Goal: Communication & Community: Answer question/provide support

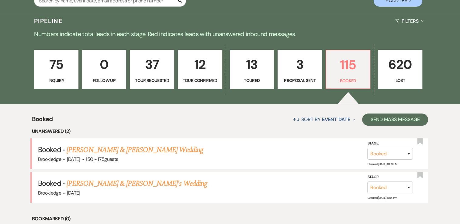
scroll to position [133, 0]
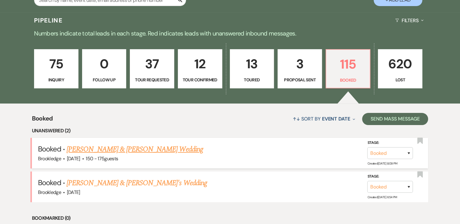
click at [89, 150] on link "[PERSON_NAME] & [PERSON_NAME] Wedding" at bounding box center [135, 149] width 136 height 11
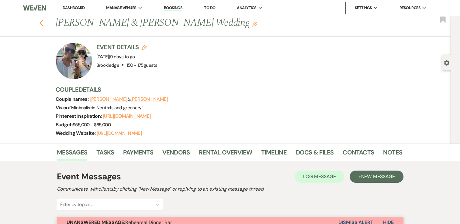
click at [44, 20] on icon "Previous" at bounding box center [41, 22] width 5 height 7
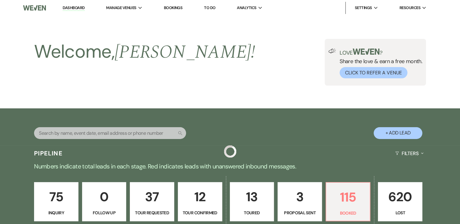
scroll to position [133, 0]
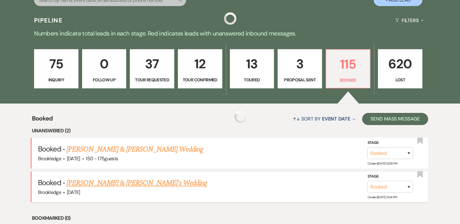
click at [108, 180] on link "[PERSON_NAME] & [PERSON_NAME]'s Wedding" at bounding box center [137, 183] width 140 height 11
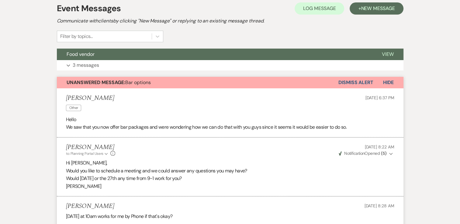
scroll to position [63, 0]
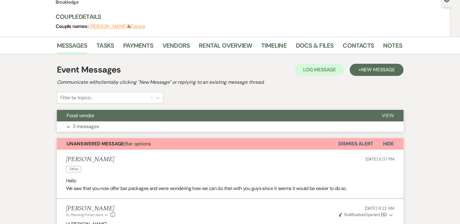
click at [111, 125] on button "Expand 3 messages" at bounding box center [230, 127] width 347 height 10
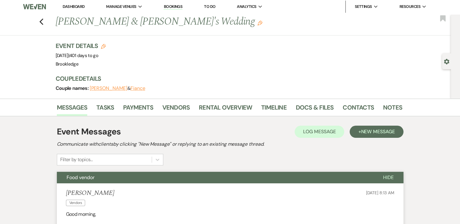
scroll to position [0, 0]
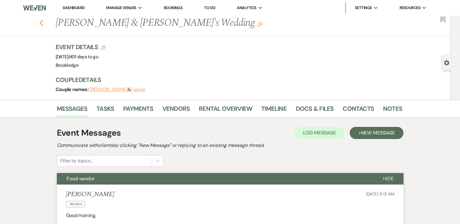
click at [44, 26] on icon "Previous" at bounding box center [41, 22] width 5 height 7
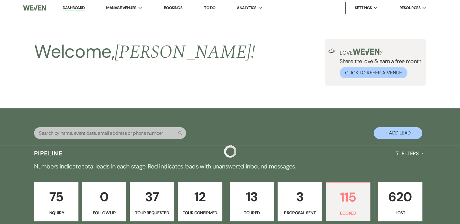
scroll to position [133, 0]
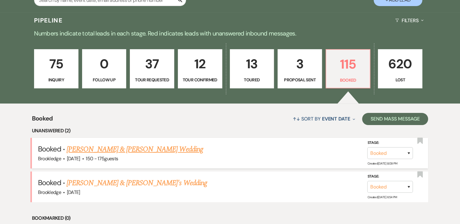
click at [131, 150] on link "[PERSON_NAME] & [PERSON_NAME] Wedding" at bounding box center [135, 149] width 136 height 11
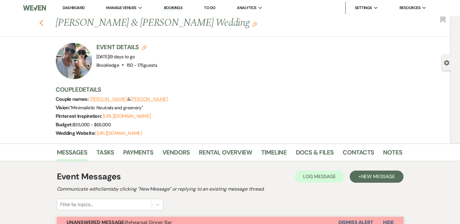
click at [42, 22] on use "button" at bounding box center [41, 23] width 4 height 7
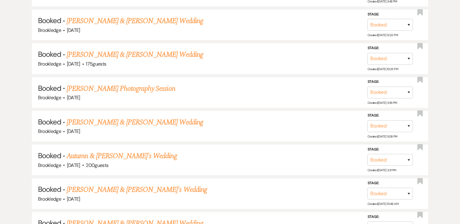
scroll to position [472, 0]
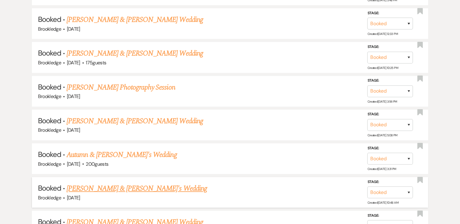
click at [120, 186] on link "[PERSON_NAME] & [PERSON_NAME]'s Wedding" at bounding box center [137, 188] width 140 height 11
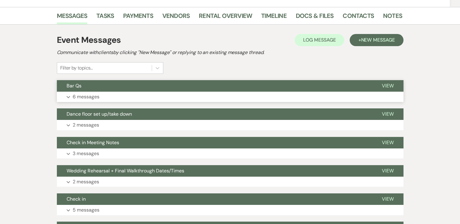
scroll to position [130, 0]
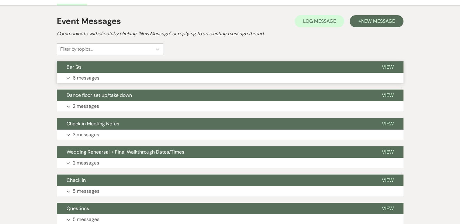
click at [84, 78] on p "6 messages" at bounding box center [86, 78] width 27 height 8
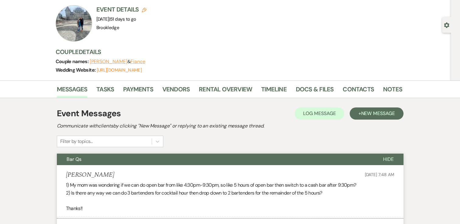
scroll to position [0, 0]
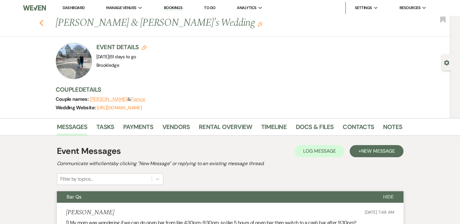
click at [43, 25] on icon "Previous" at bounding box center [41, 22] width 5 height 7
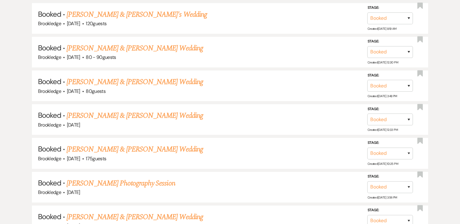
scroll to position [344, 0]
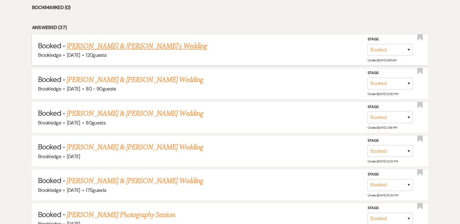
click at [113, 47] on link "[PERSON_NAME] & [PERSON_NAME]'s Wedding" at bounding box center [137, 46] width 140 height 11
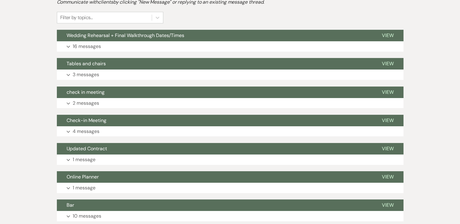
scroll to position [178, 0]
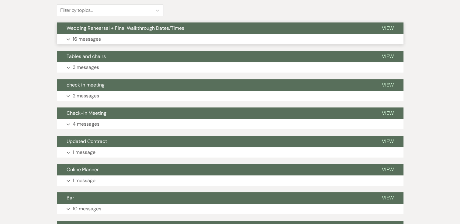
click at [100, 32] on button "Wedding Rehearsal + Final Walkthrough Dates/Times" at bounding box center [214, 28] width 315 height 12
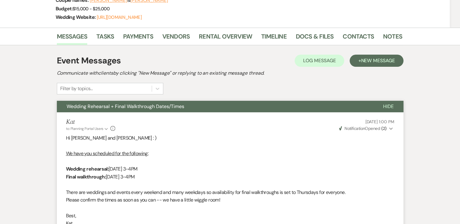
scroll to position [0, 0]
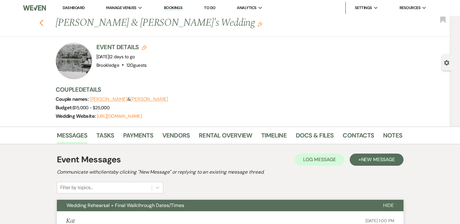
click at [43, 20] on use "button" at bounding box center [41, 23] width 4 height 7
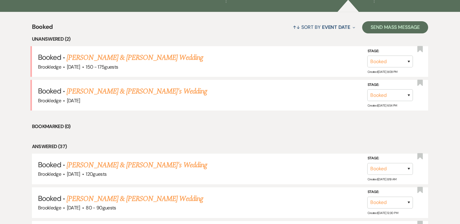
scroll to position [225, 0]
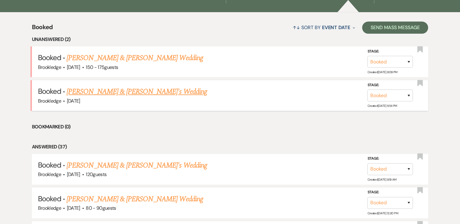
click at [101, 92] on link "[PERSON_NAME] & [PERSON_NAME]'s Wedding" at bounding box center [137, 91] width 140 height 11
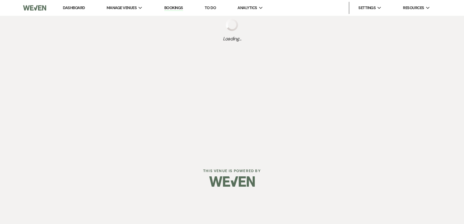
click at [381, 75] on div "Dashboard Manage Venues Expand Brookledge Bookings To Do Analytics Expand Brook…" at bounding box center [232, 78] width 464 height 157
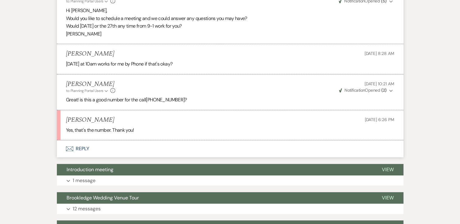
scroll to position [142, 0]
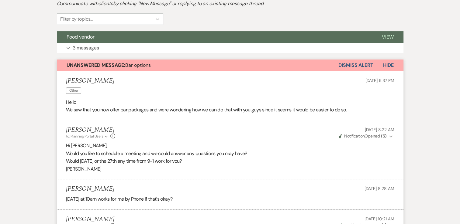
click at [384, 64] on span "Hide" at bounding box center [388, 65] width 11 height 6
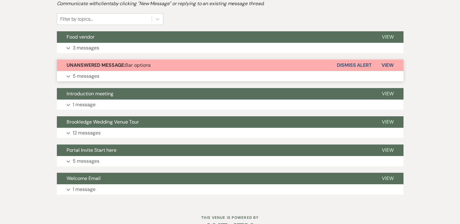
click at [343, 67] on button "Dismiss Alert" at bounding box center [354, 66] width 35 height 12
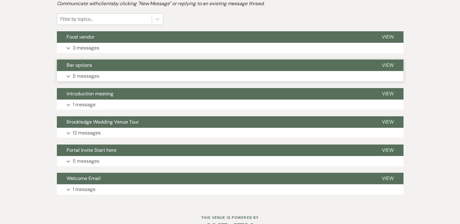
scroll to position [0, 0]
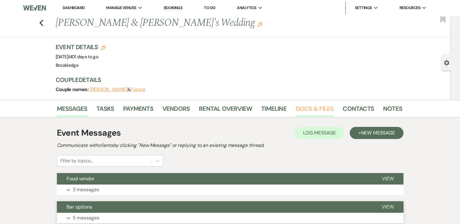
click at [306, 105] on link "Docs & Files" at bounding box center [315, 110] width 38 height 13
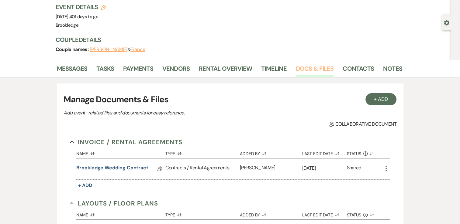
scroll to position [36, 0]
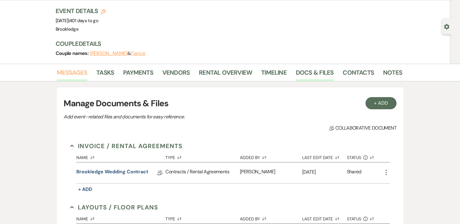
click at [81, 76] on link "Messages" at bounding box center [72, 74] width 31 height 13
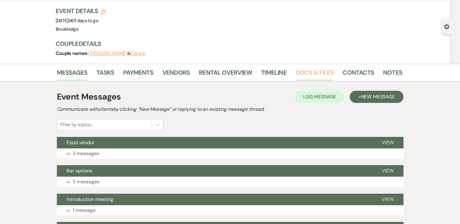
click at [307, 70] on link "Docs & Files" at bounding box center [315, 74] width 38 height 13
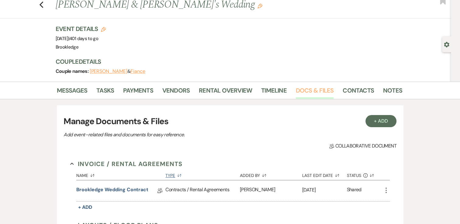
scroll to position [14, 0]
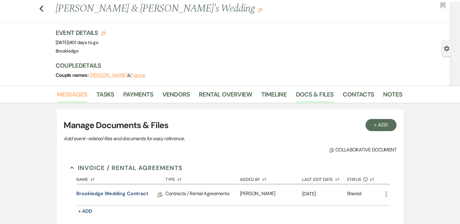
click at [80, 94] on link "Messages" at bounding box center [72, 96] width 31 height 13
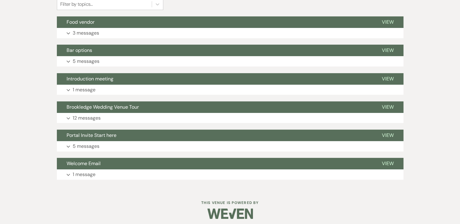
scroll to position [158, 0]
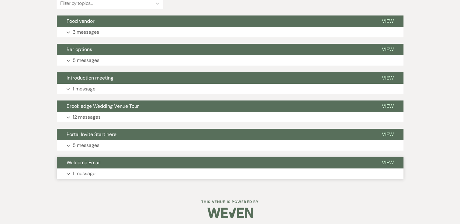
click at [170, 176] on button "Expand 1 message" at bounding box center [230, 174] width 347 height 10
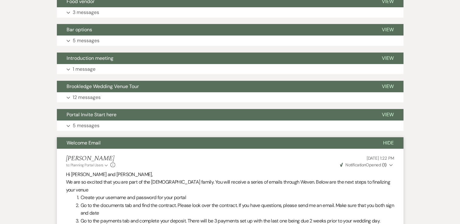
scroll to position [168, 0]
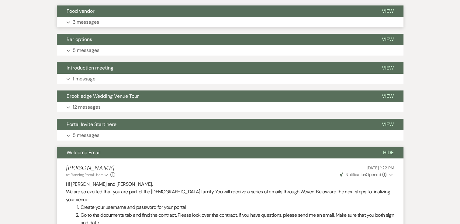
click at [97, 24] on p "3 messages" at bounding box center [86, 22] width 26 height 8
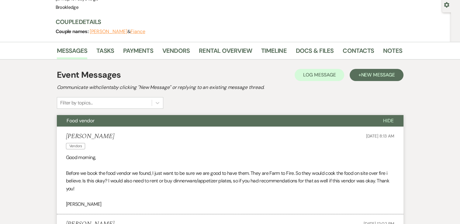
scroll to position [0, 0]
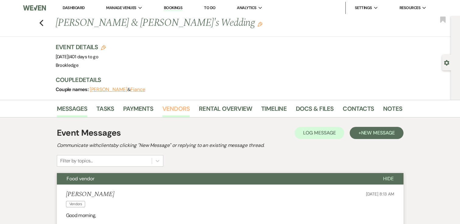
click at [180, 105] on link "Vendors" at bounding box center [175, 110] width 27 height 13
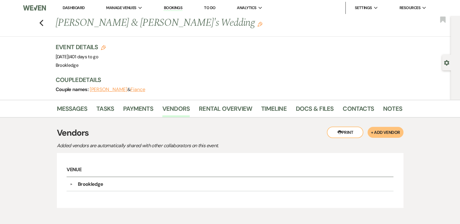
click at [74, 103] on li "Messages" at bounding box center [77, 110] width 40 height 15
click at [73, 108] on link "Messages" at bounding box center [72, 110] width 31 height 13
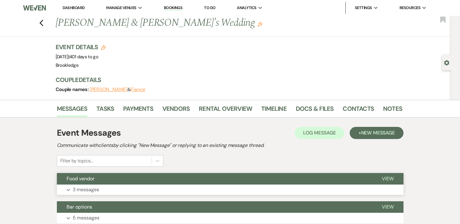
click at [300, 189] on button "Expand 3 messages" at bounding box center [230, 190] width 347 height 10
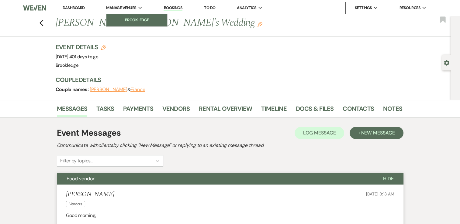
click at [127, 16] on link "Brookledge" at bounding box center [136, 20] width 61 height 12
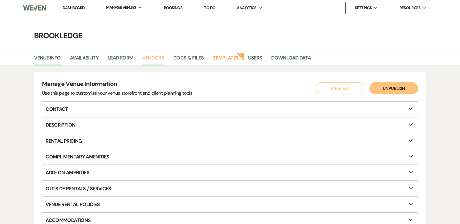
click at [153, 55] on link "Vendors" at bounding box center [153, 60] width 22 height 12
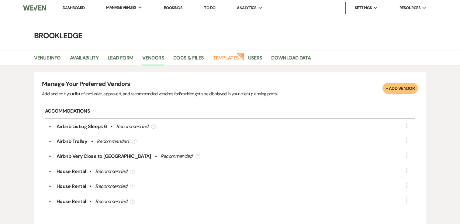
click at [72, 6] on link "Dashboard" at bounding box center [74, 7] width 22 height 5
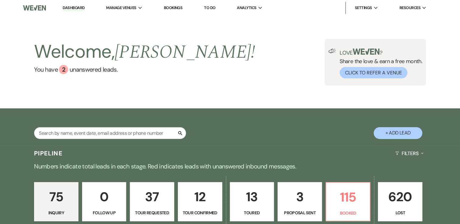
click at [343, 106] on div "Welcome, Brooke ! You have 2 unanswered lead s . Love ? Share the love & earn a…" at bounding box center [230, 62] width 460 height 93
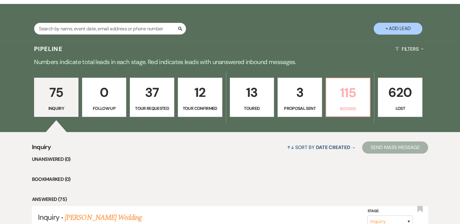
click at [347, 106] on p "Booked" at bounding box center [348, 108] width 36 height 7
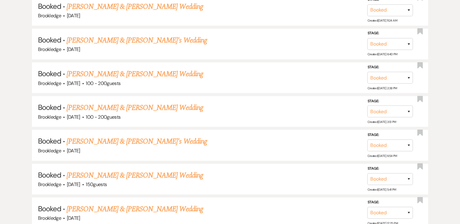
scroll to position [1297, 0]
click at [81, 136] on link "[PERSON_NAME] & [PERSON_NAME]'s Wedding" at bounding box center [137, 141] width 140 height 11
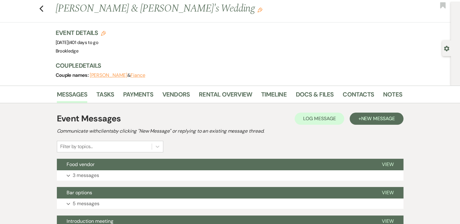
scroll to position [13, 0]
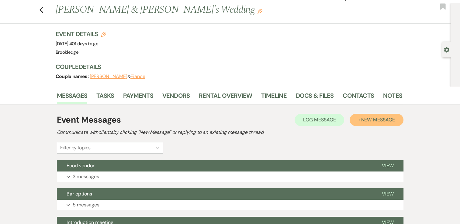
click at [385, 124] on button "+ New Message" at bounding box center [376, 120] width 53 height 12
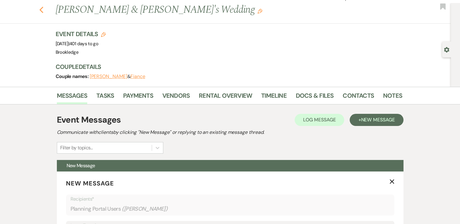
click at [44, 12] on icon "Previous" at bounding box center [41, 9] width 5 height 7
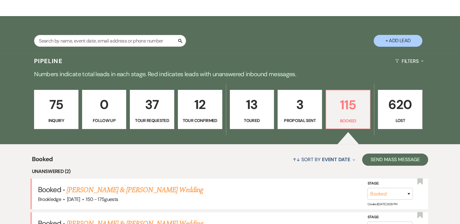
scroll to position [218, 0]
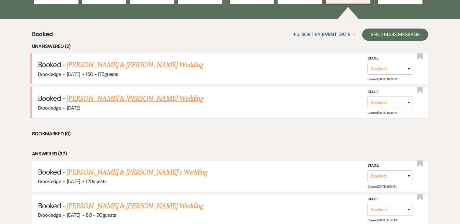
click at [98, 95] on link "[PERSON_NAME] & [PERSON_NAME] Wedding" at bounding box center [135, 98] width 136 height 11
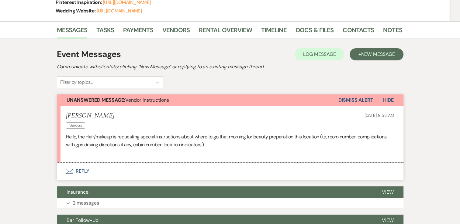
scroll to position [106, 0]
click at [81, 169] on button "Envelope Reply" at bounding box center [230, 171] width 347 height 17
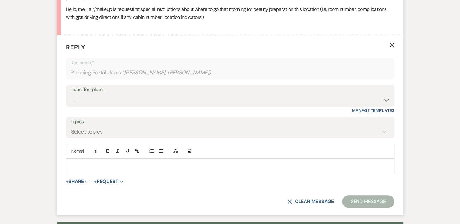
scroll to position [246, 0]
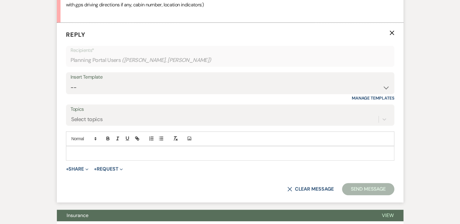
click at [91, 150] on p at bounding box center [230, 153] width 319 height 7
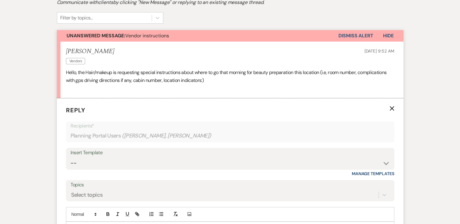
scroll to position [218, 0]
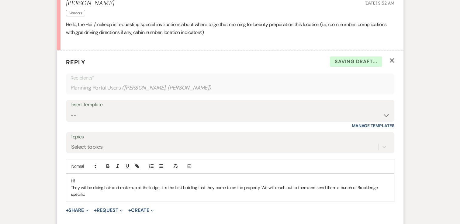
click at [86, 195] on p "They will be doing hair and make-up at the lodge, it is the first building that…" at bounding box center [230, 192] width 319 height 14
click at [118, 192] on p "They will be doing hair and make-up at the Treehouse Lodge, it is the first bui…" at bounding box center [230, 192] width 319 height 14
click at [163, 194] on p "They will be doing hair and make-up at the Treehouse Lodge, it is the first bui…" at bounding box center [230, 192] width 319 height 14
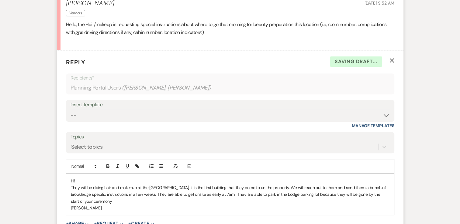
scroll to position [251, 0]
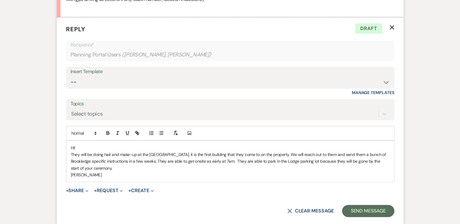
click at [155, 161] on p "They will be doing hair and make-up at the Treehouse Lodge, it is the first bui…" at bounding box center [230, 161] width 319 height 20
click at [146, 170] on p "They will be doing hair and make-up at the Treehouse Lodge, it is the first bui…" at bounding box center [230, 161] width 319 height 20
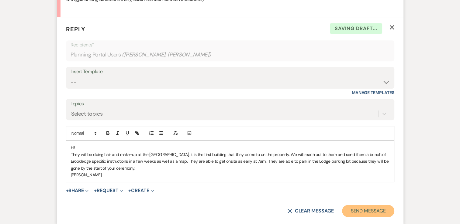
click at [360, 208] on button "Send Message" at bounding box center [368, 211] width 52 height 12
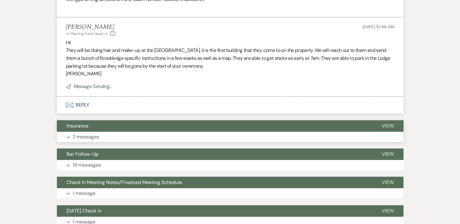
scroll to position [0, 0]
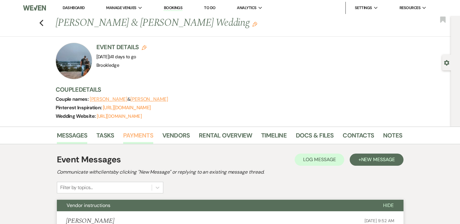
click at [142, 137] on link "Payments" at bounding box center [138, 137] width 30 height 13
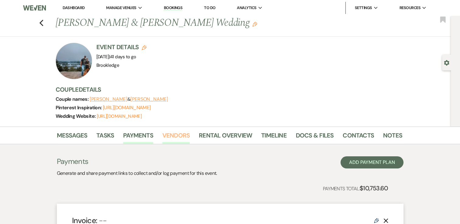
click at [170, 134] on link "Vendors" at bounding box center [175, 137] width 27 height 13
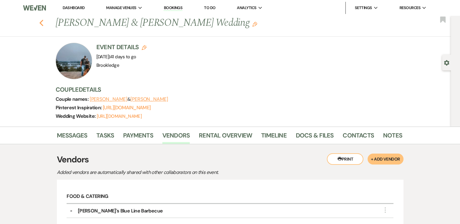
click at [43, 20] on icon "Previous" at bounding box center [41, 22] width 5 height 7
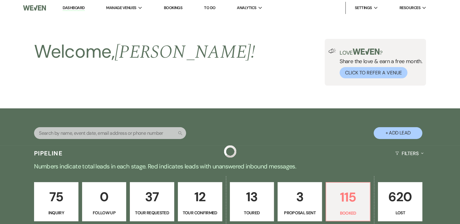
scroll to position [218, 0]
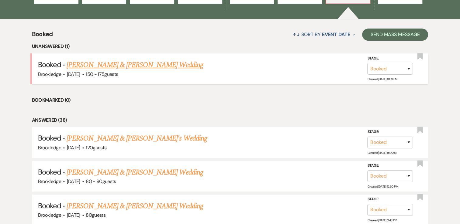
click at [133, 63] on link "[PERSON_NAME] & [PERSON_NAME] Wedding" at bounding box center [135, 65] width 136 height 11
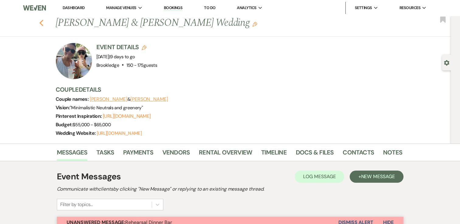
click at [44, 22] on icon "Previous" at bounding box center [41, 22] width 5 height 7
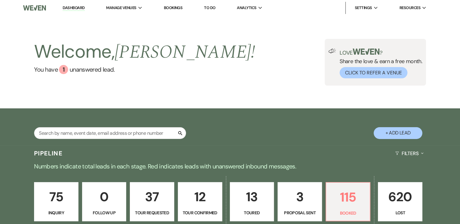
click at [66, 9] on link "Dashboard" at bounding box center [74, 8] width 22 height 6
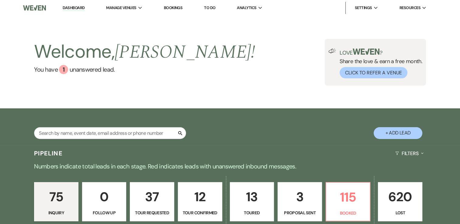
scroll to position [63, 0]
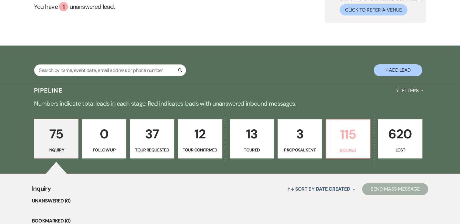
click at [333, 143] on p "115" at bounding box center [348, 134] width 36 height 20
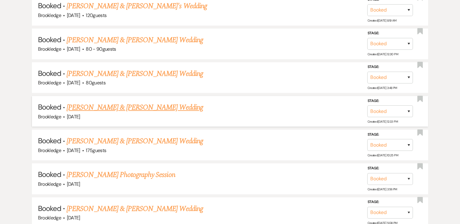
scroll to position [326, 0]
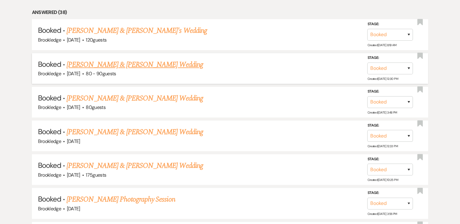
click at [79, 61] on link "[PERSON_NAME] & [PERSON_NAME] Wedding" at bounding box center [135, 64] width 136 height 11
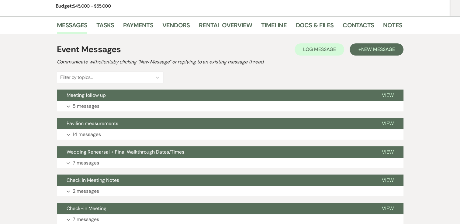
scroll to position [100, 0]
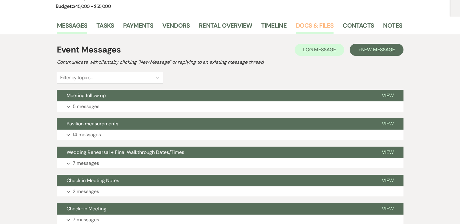
click at [317, 25] on link "Docs & Files" at bounding box center [315, 27] width 38 height 13
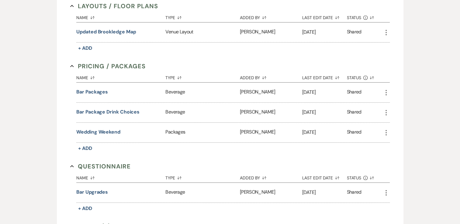
scroll to position [415, 0]
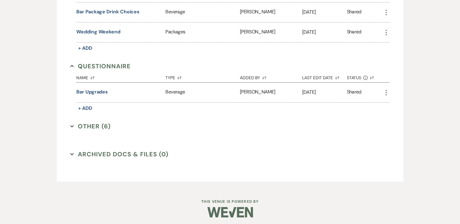
click at [84, 128] on button "Other (6) Expand" at bounding box center [90, 126] width 40 height 9
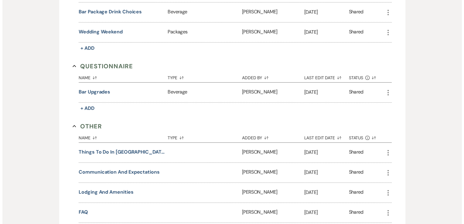
scroll to position [487, 0]
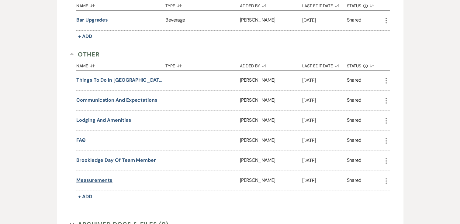
click at [92, 177] on button "Measurements" at bounding box center [94, 180] width 36 height 7
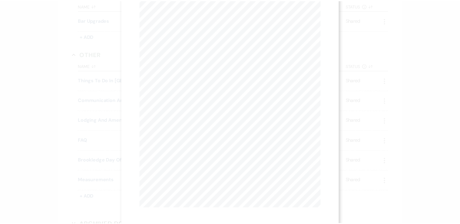
scroll to position [0, 0]
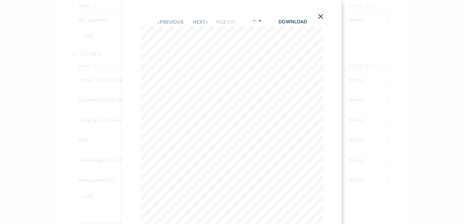
click at [320, 15] on use "button" at bounding box center [321, 16] width 5 height 5
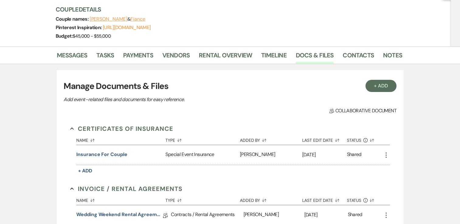
scroll to position [112, 0]
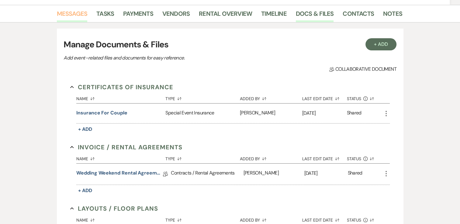
click at [80, 13] on link "Messages" at bounding box center [72, 15] width 31 height 13
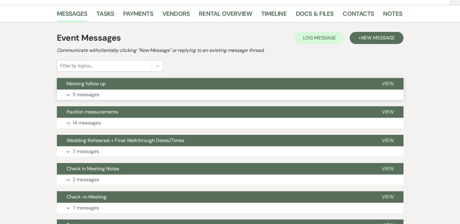
click at [103, 87] on button "Meeting follow up" at bounding box center [214, 84] width 315 height 12
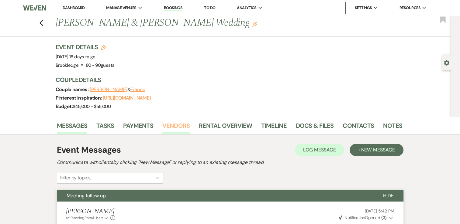
click at [173, 125] on link "Vendors" at bounding box center [175, 127] width 27 height 13
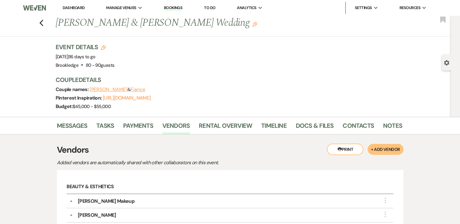
click at [71, 11] on li "Dashboard" at bounding box center [74, 8] width 28 height 12
click at [72, 7] on link "Dashboard" at bounding box center [74, 7] width 22 height 5
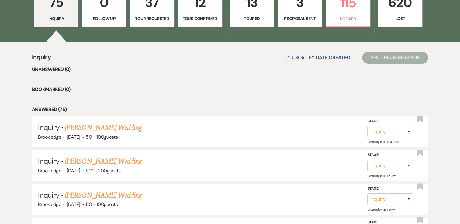
scroll to position [196, 0]
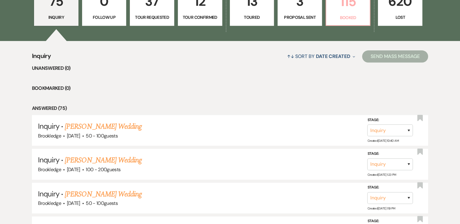
click at [360, 15] on p "Booked" at bounding box center [348, 17] width 36 height 7
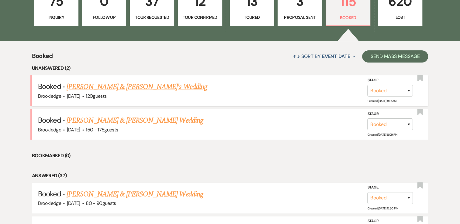
click at [109, 91] on link "[PERSON_NAME] & [PERSON_NAME]'s Wedding" at bounding box center [137, 86] width 140 height 11
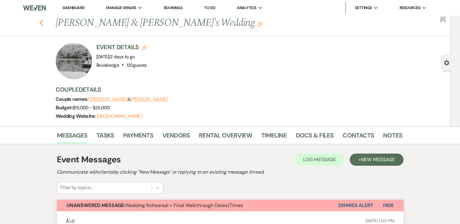
click at [42, 22] on icon "Previous" at bounding box center [41, 22] width 5 height 7
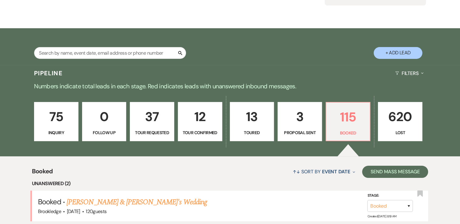
scroll to position [271, 0]
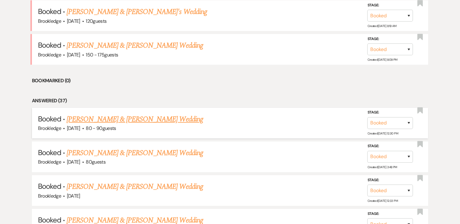
click at [102, 120] on link "[PERSON_NAME] & [PERSON_NAME] Wedding" at bounding box center [135, 119] width 136 height 11
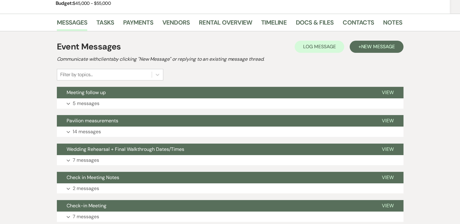
scroll to position [103, 0]
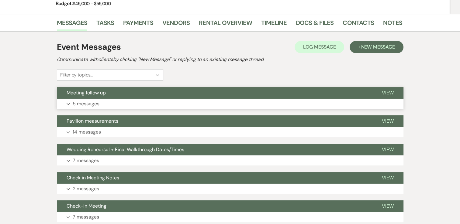
click at [78, 102] on p "5 messages" at bounding box center [86, 104] width 27 height 8
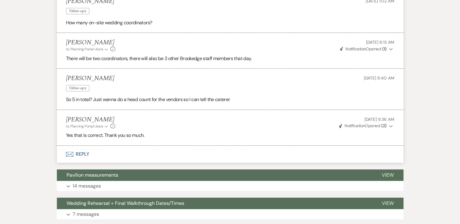
scroll to position [356, 0]
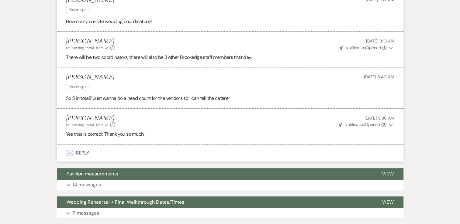
click at [98, 151] on button "Envelope Reply" at bounding box center [230, 153] width 347 height 17
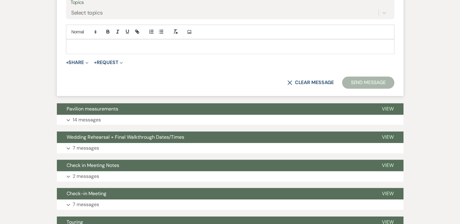
scroll to position [577, 0]
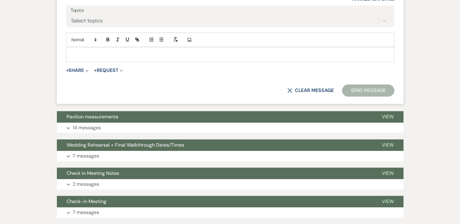
click at [89, 49] on div at bounding box center [230, 54] width 328 height 14
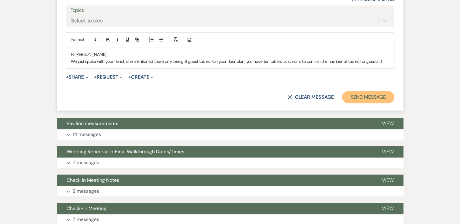
click at [368, 95] on button "Send Message" at bounding box center [368, 97] width 52 height 12
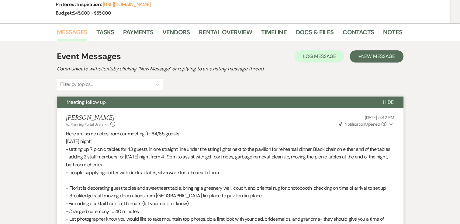
scroll to position [0, 0]
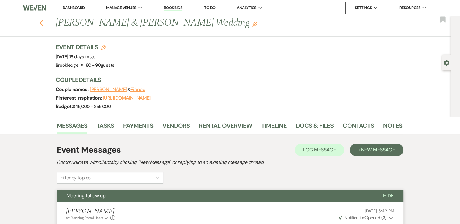
click at [42, 21] on icon "Previous" at bounding box center [41, 22] width 5 height 7
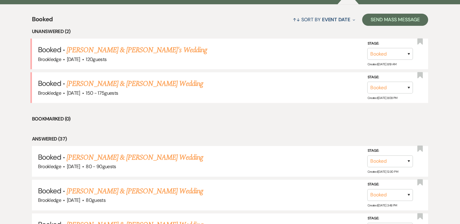
scroll to position [231, 0]
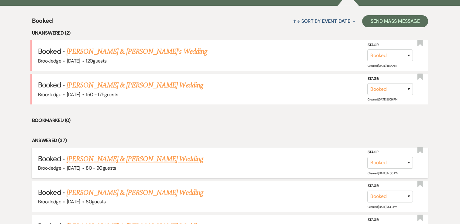
click at [99, 157] on link "[PERSON_NAME] & [PERSON_NAME] Wedding" at bounding box center [135, 159] width 136 height 11
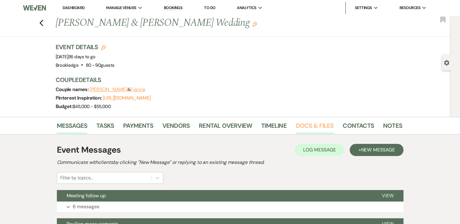
click at [307, 126] on link "Docs & Files" at bounding box center [315, 127] width 38 height 13
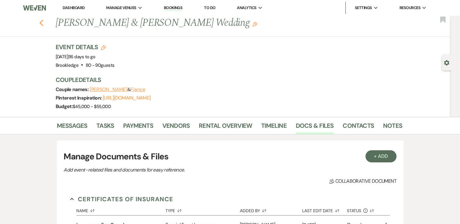
click at [44, 24] on icon "Previous" at bounding box center [41, 22] width 5 height 7
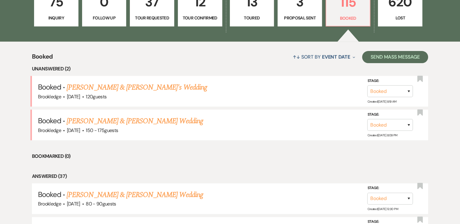
scroll to position [195, 0]
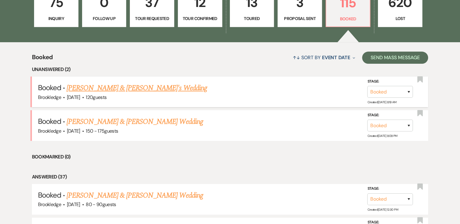
click at [126, 93] on link "[PERSON_NAME] & [PERSON_NAME]'s Wedding" at bounding box center [137, 88] width 140 height 11
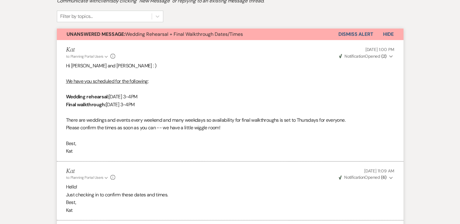
scroll to position [171, 0]
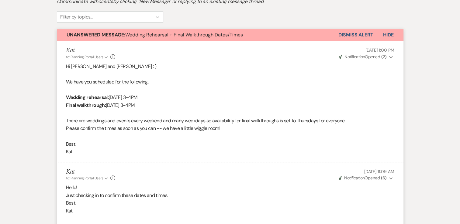
click at [352, 37] on button "Dismiss Alert" at bounding box center [355, 35] width 35 height 12
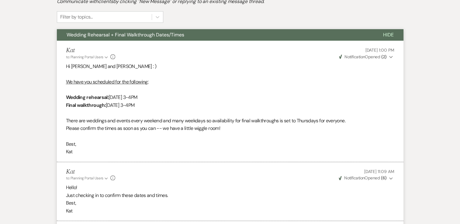
scroll to position [0, 0]
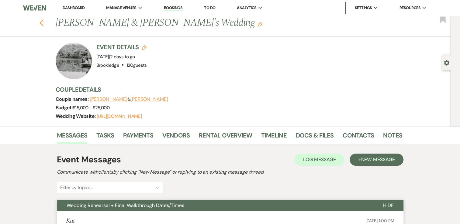
click at [44, 23] on icon "Previous" at bounding box center [41, 22] width 5 height 7
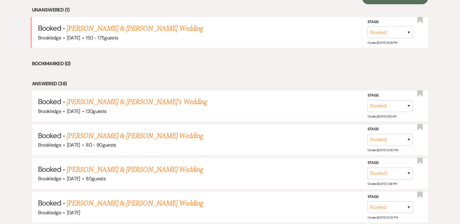
scroll to position [244, 0]
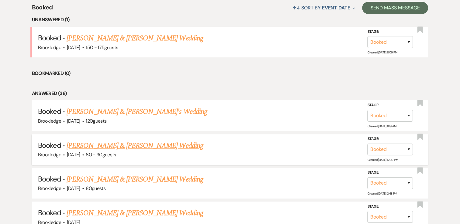
click at [95, 146] on link "[PERSON_NAME] & [PERSON_NAME] Wedding" at bounding box center [135, 145] width 136 height 11
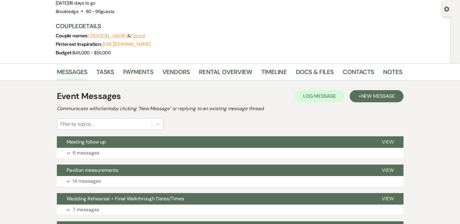
scroll to position [53, 0]
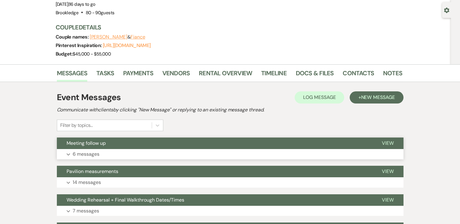
click at [278, 157] on button "Expand 6 messages" at bounding box center [230, 154] width 347 height 10
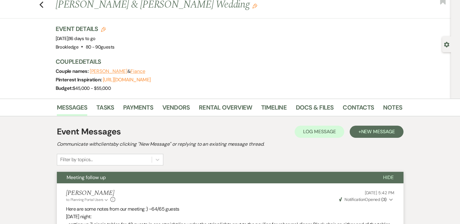
scroll to position [0, 0]
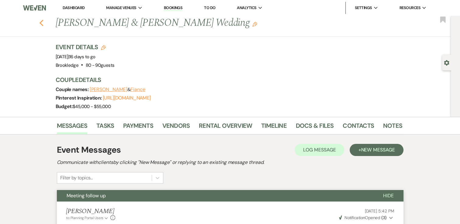
click at [44, 22] on icon "Previous" at bounding box center [41, 22] width 5 height 7
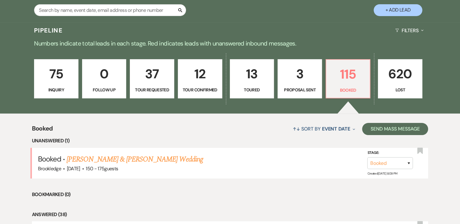
scroll to position [123, 0]
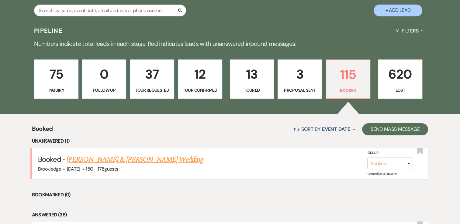
click at [136, 157] on link "[PERSON_NAME] & [PERSON_NAME] Wedding" at bounding box center [135, 159] width 136 height 11
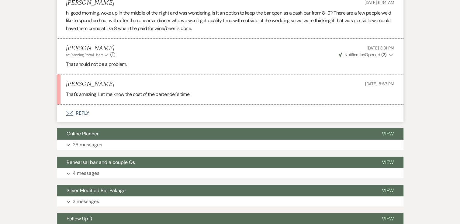
scroll to position [532, 0]
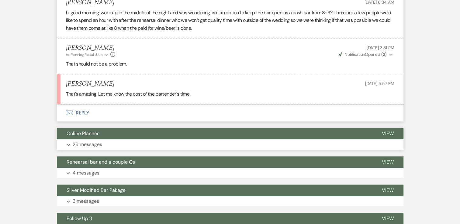
click at [95, 130] on span "Online Planner" at bounding box center [83, 133] width 32 height 6
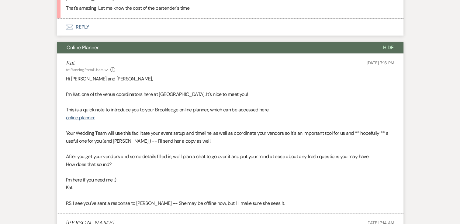
scroll to position [619, 0]
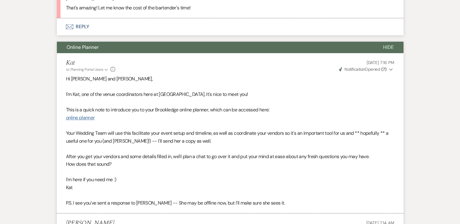
click at [89, 115] on link "online planner" at bounding box center [80, 118] width 29 height 6
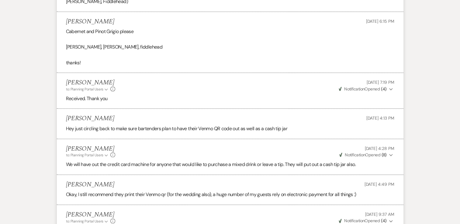
scroll to position [0, 0]
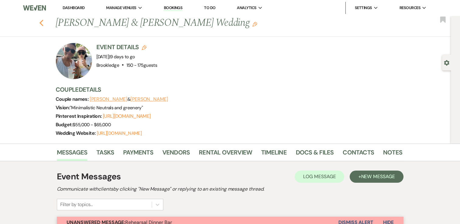
click at [44, 22] on icon "Previous" at bounding box center [41, 22] width 5 height 7
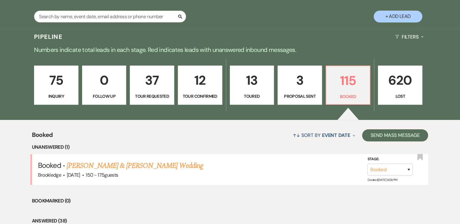
scroll to position [117, 0]
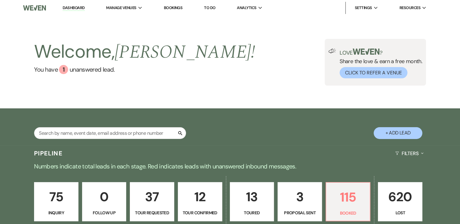
drag, startPoint x: 74, startPoint y: 5, endPoint x: 192, endPoint y: 55, distance: 128.0
click at [74, 5] on link "Dashboard" at bounding box center [74, 8] width 22 height 6
